Goal: Navigation & Orientation: Find specific page/section

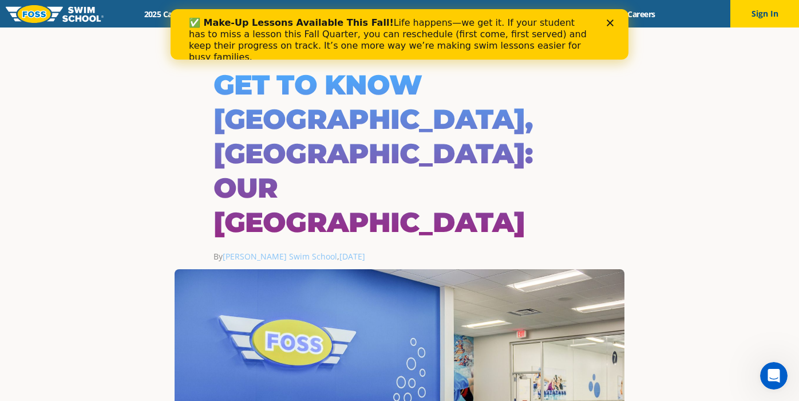
click at [613, 19] on icon "Close" at bounding box center [610, 22] width 7 height 7
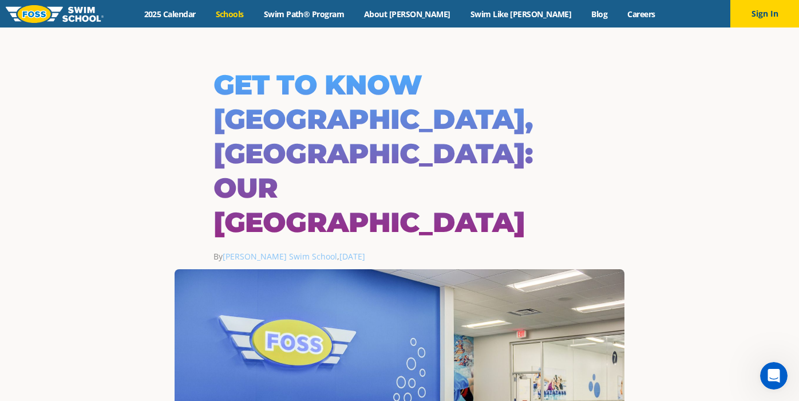
click at [254, 13] on link "Schools" at bounding box center [230, 14] width 48 height 11
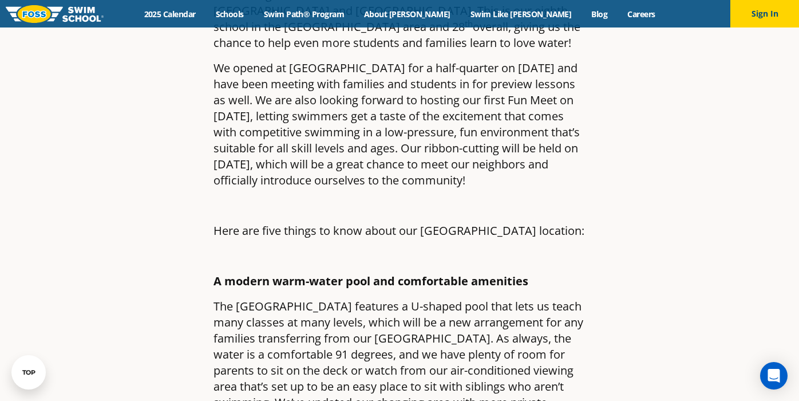
scroll to position [760, 0]
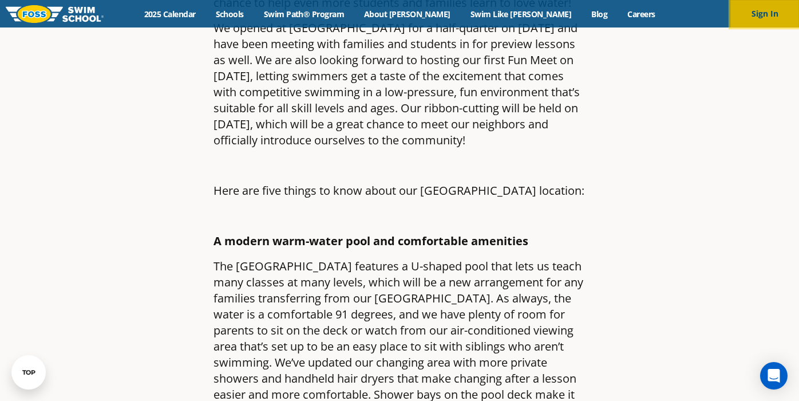
click at [761, 13] on button "Sign In" at bounding box center [765, 13] width 69 height 27
